Goal: Information Seeking & Learning: Learn about a topic

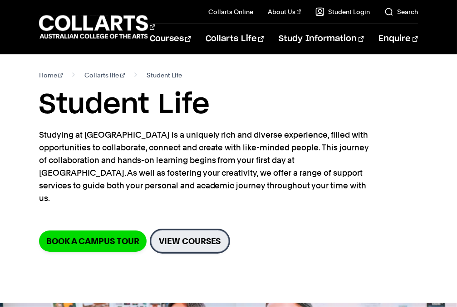
click at [214, 235] on link "View Courses" at bounding box center [190, 241] width 78 height 22
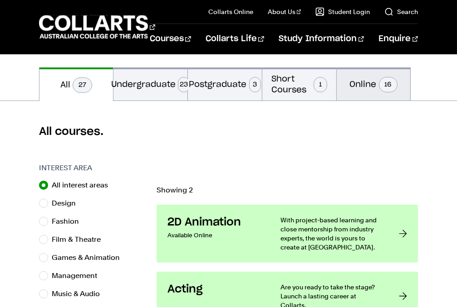
click at [383, 92] on span "16" at bounding box center [388, 84] width 19 height 15
radio input "false"
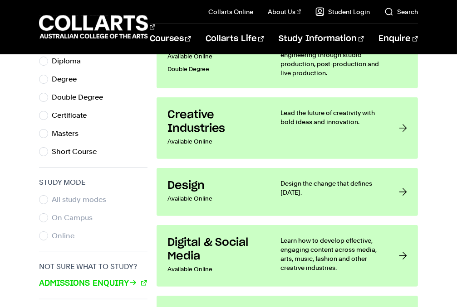
scroll to position [589, 0]
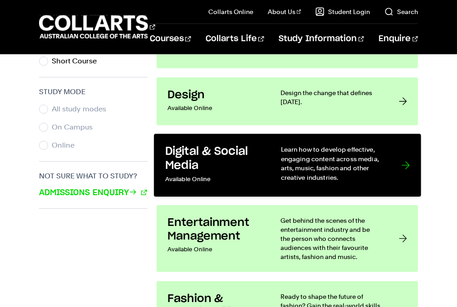
click at [226, 167] on h3 "Digital & Social Media" at bounding box center [213, 159] width 97 height 28
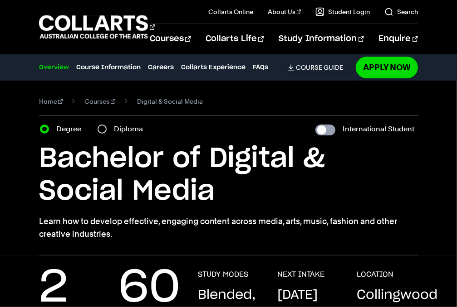
click at [330, 130] on input "International Student" at bounding box center [325, 130] width 20 height 11
checkbox input "true"
